Goal: Check status

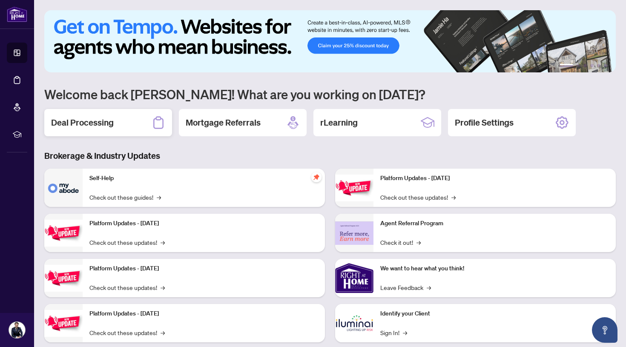
click at [94, 120] on h2 "Deal Processing" at bounding box center [82, 123] width 63 height 12
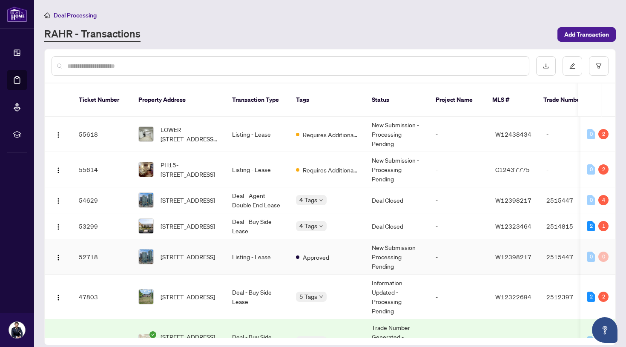
click at [343, 253] on td "Approved" at bounding box center [327, 256] width 76 height 35
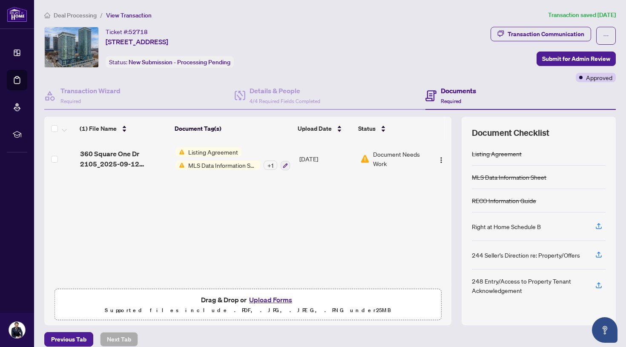
click at [398, 158] on span "Document Needs Work" at bounding box center [400, 158] width 54 height 19
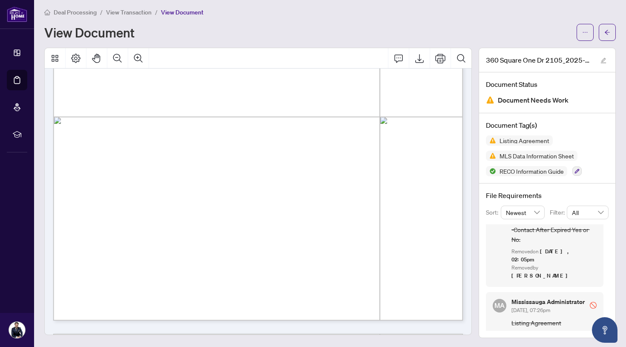
scroll to position [45, 0]
click at [606, 35] on icon "arrow-left" at bounding box center [607, 32] width 6 height 6
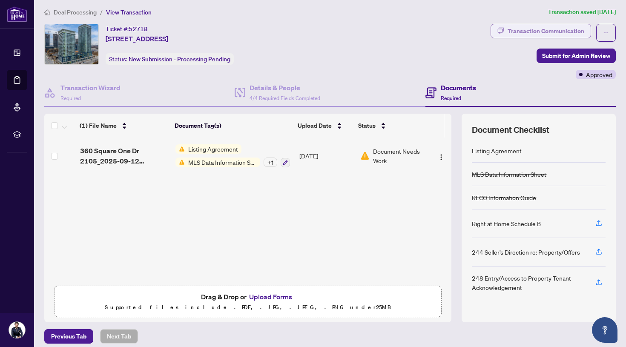
click at [522, 31] on div "Transaction Communication" at bounding box center [545, 31] width 77 height 14
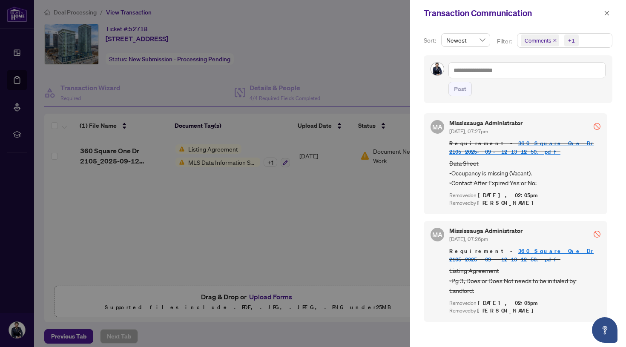
click at [593, 36] on span "Comments +1" at bounding box center [564, 41] width 94 height 14
click at [526, 77] on span "Select Comments" at bounding box center [525, 75] width 7 height 7
click at [567, 11] on div "Transaction Communication" at bounding box center [511, 13] width 177 height 13
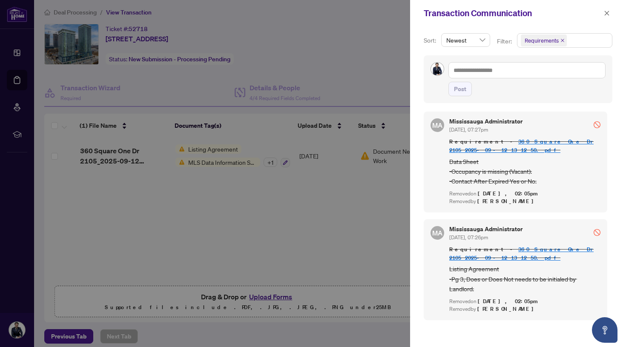
scroll to position [2, 0]
click at [564, 196] on div "Removed on [DATE], 02:05pm" at bounding box center [524, 194] width 151 height 8
click at [282, 217] on div at bounding box center [313, 173] width 626 height 347
click at [229, 162] on div at bounding box center [313, 173] width 626 height 347
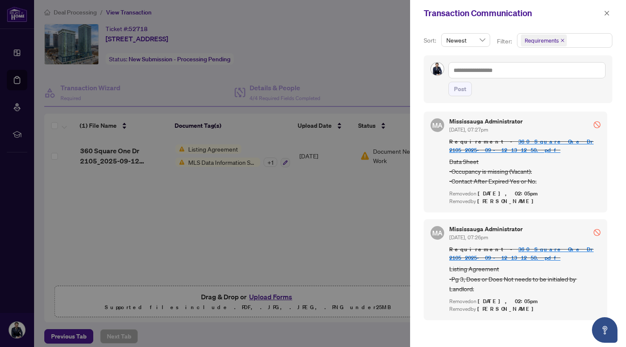
click at [229, 162] on div at bounding box center [313, 173] width 626 height 347
click at [605, 12] on icon "close" at bounding box center [606, 13] width 5 height 5
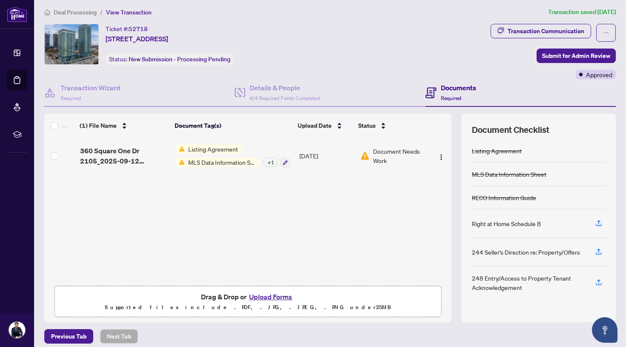
click at [223, 163] on span "MLS Data Information Sheet" at bounding box center [222, 161] width 75 height 9
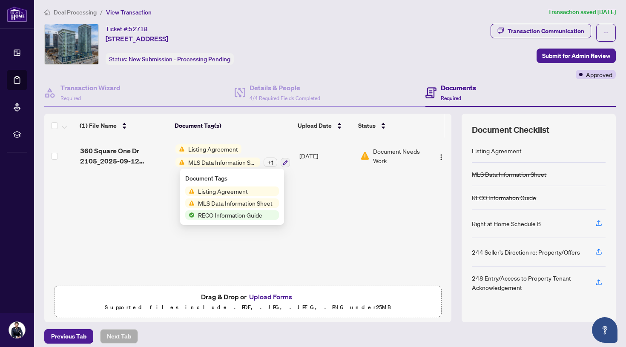
click at [229, 203] on span "MLS Data Information Sheet" at bounding box center [235, 202] width 81 height 9
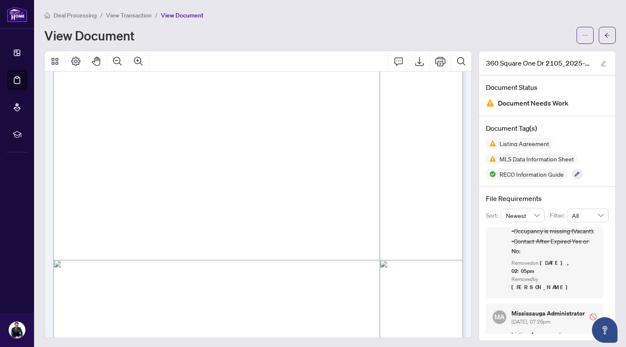
scroll to position [3954, 0]
